Goal: Task Accomplishment & Management: Use online tool/utility

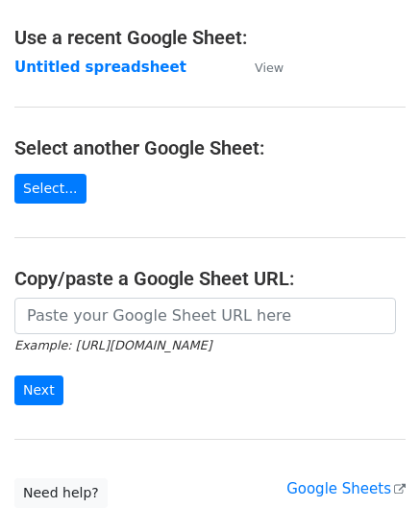
scroll to position [104, 0]
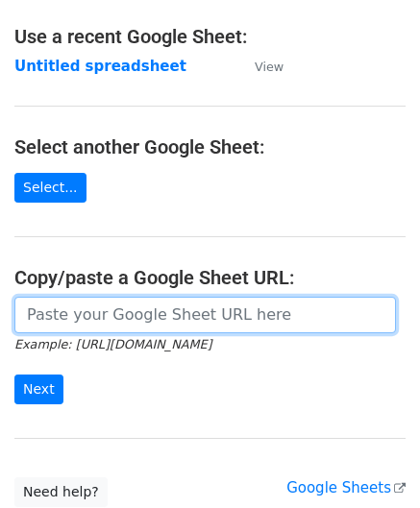
click at [194, 322] on input "url" at bounding box center [204, 315] width 381 height 36
paste input "https://docs.google.com/spreadsheets/d/1uQvir3vgDKcI_c-vr8g6ndcGLyR4koZdyWYYpDK…"
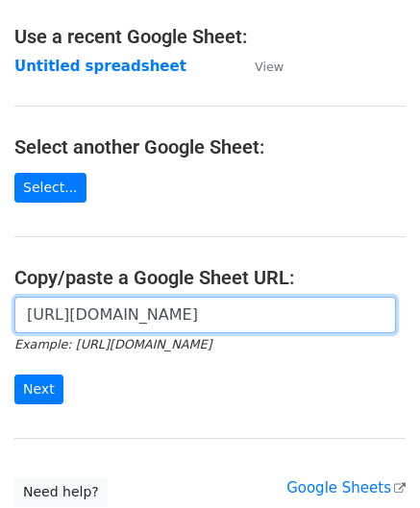
scroll to position [252, 0]
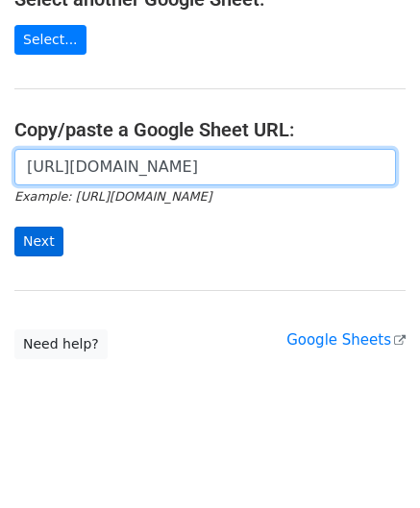
type input "https://docs.google.com/spreadsheets/d/1uQvir3vgDKcI_c-vr8g6ndcGLyR4koZdyWYYpDK…"
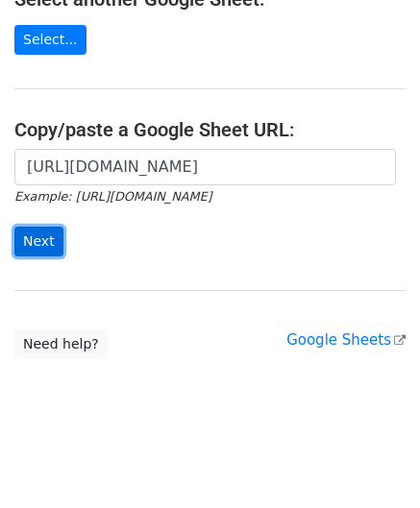
scroll to position [0, 0]
click at [28, 233] on input "Next" at bounding box center [38, 242] width 49 height 30
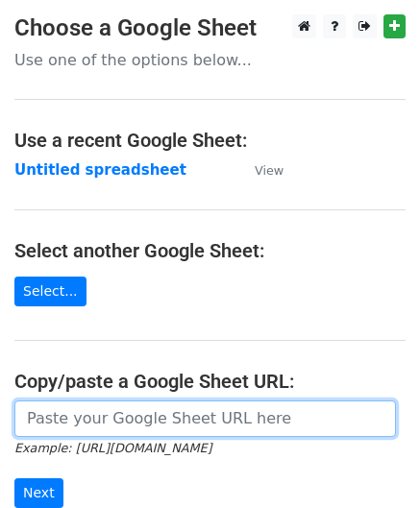
click at [152, 418] on input "url" at bounding box center [204, 418] width 381 height 36
paste input "https://docs.google.com/spreadsheets/d/1uQvir3vgDKcI_c-vr8g6ndcGLyR4koZdyWYYpDK…"
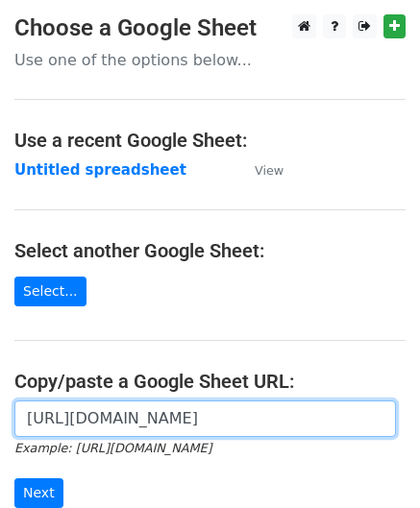
scroll to position [252, 0]
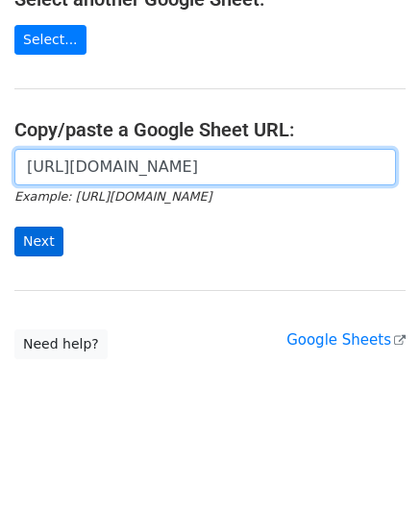
type input "https://docs.google.com/spreadsheets/d/1uQvir3vgDKcI_c-vr8g6ndcGLyR4koZdyWYYpDK…"
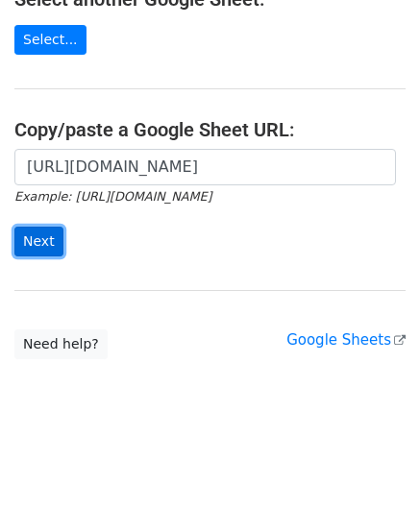
scroll to position [0, 0]
click at [30, 237] on input "Next" at bounding box center [38, 242] width 49 height 30
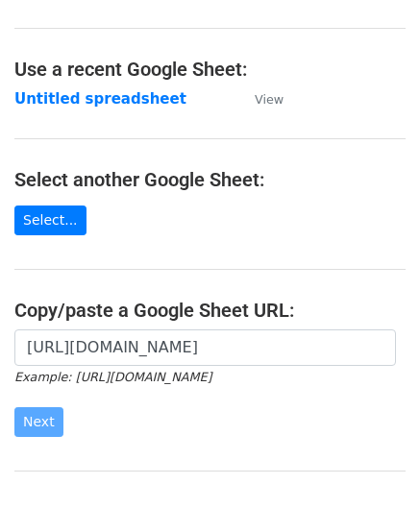
scroll to position [71, 0]
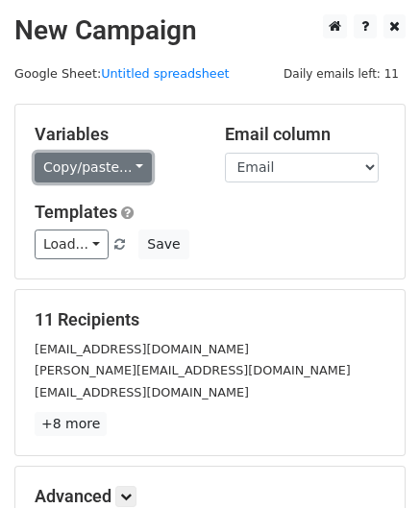
click at [95, 168] on link "Copy/paste..." at bounding box center [93, 168] width 117 height 30
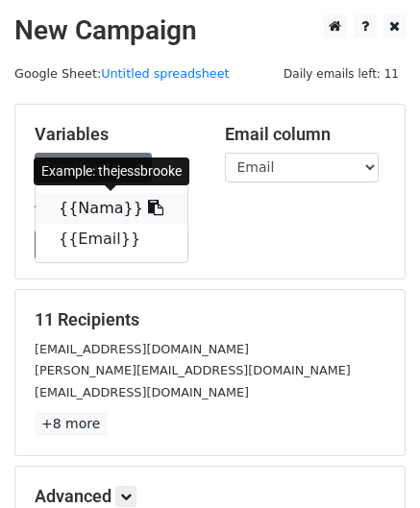
click at [119, 214] on link "{{Nama}}" at bounding box center [112, 208] width 152 height 31
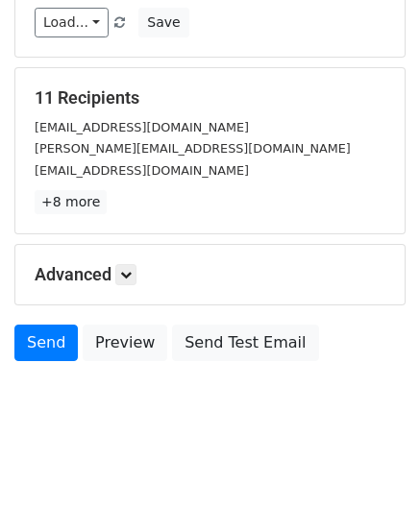
scroll to position [223, 0]
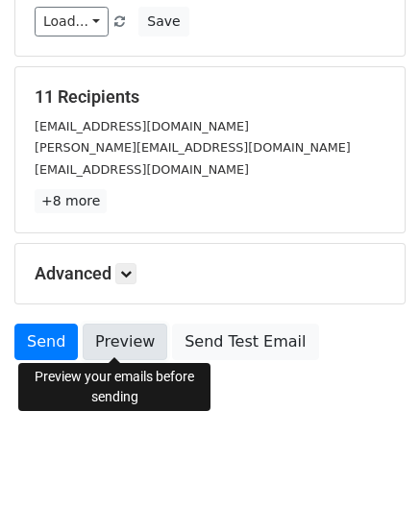
click at [113, 325] on link "Preview" at bounding box center [125, 342] width 84 height 36
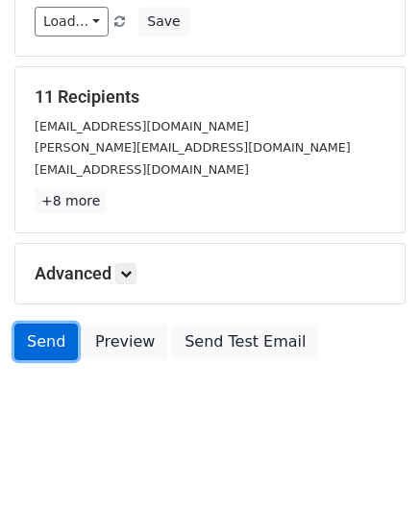
click at [44, 338] on link "Send" at bounding box center [45, 342] width 63 height 36
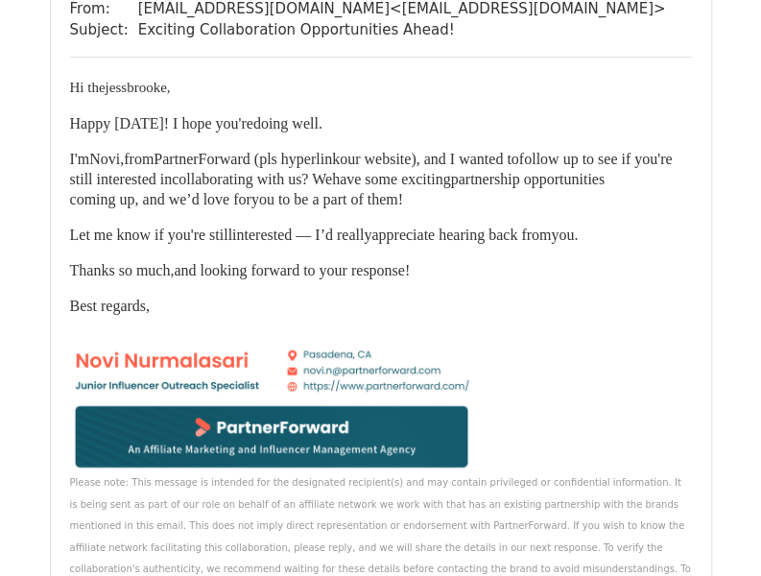
scroll to position [321, 0]
